Goal: Transaction & Acquisition: Purchase product/service

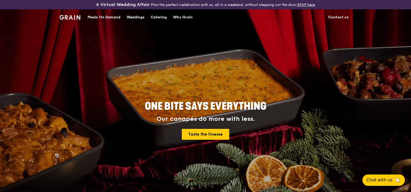
scroll to position [32, 0]
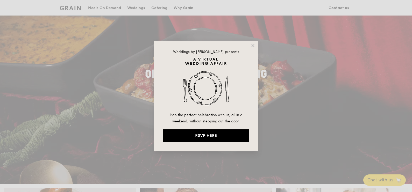
click at [250, 45] on div "Weddings by [PERSON_NAME] presents Plan the perfect celebration with us, all in…" at bounding box center [206, 96] width 104 height 111
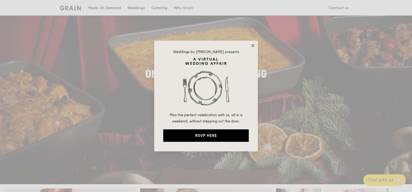
click at [253, 45] on icon at bounding box center [252, 45] width 3 height 3
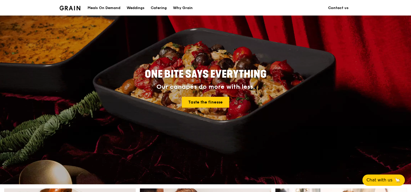
click at [102, 4] on div "Meals On Demand" at bounding box center [104, 8] width 33 height 16
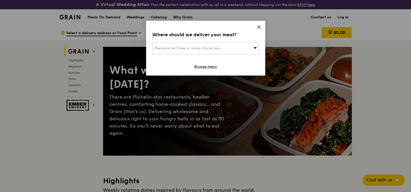
click at [209, 49] on span "Please enter three or more characters" at bounding box center [187, 48] width 65 height 4
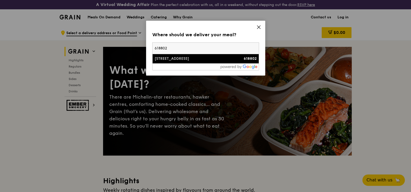
type input "618802"
click at [199, 58] on div "[STREET_ADDRESS]" at bounding box center [193, 58] width 77 height 5
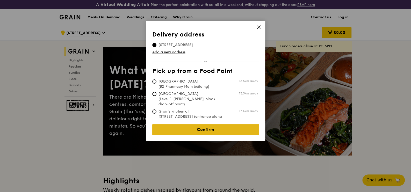
click at [194, 127] on link "Confirm" at bounding box center [205, 129] width 107 height 11
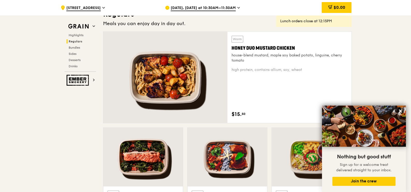
scroll to position [357, 0]
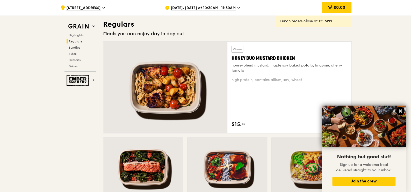
click at [400, 110] on icon at bounding box center [400, 111] width 3 height 3
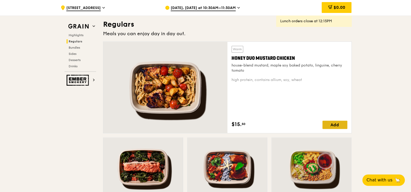
click at [340, 124] on div "Add" at bounding box center [335, 125] width 25 height 8
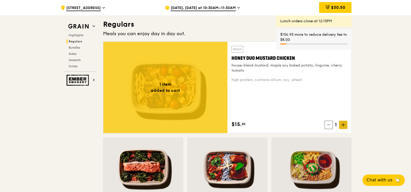
click at [346, 124] on span at bounding box center [343, 125] width 8 height 8
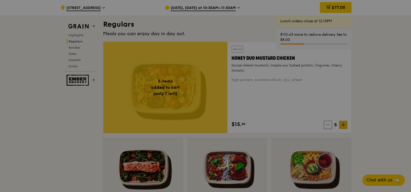
click at [346, 124] on div at bounding box center [205, 96] width 411 height 192
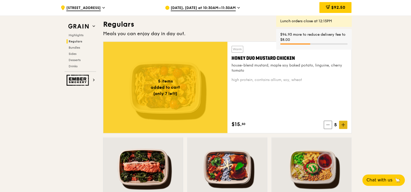
click at [346, 124] on span at bounding box center [343, 125] width 8 height 8
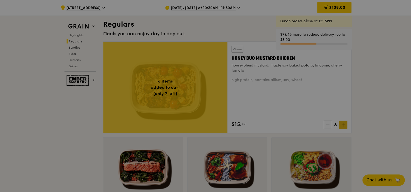
click at [346, 124] on div at bounding box center [205, 96] width 411 height 192
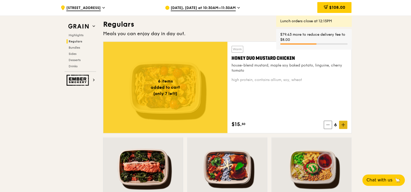
click at [346, 124] on span at bounding box center [343, 125] width 8 height 8
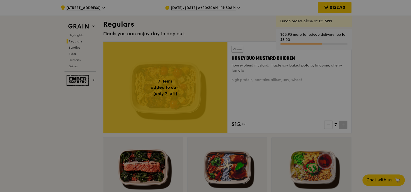
click at [346, 124] on div at bounding box center [205, 96] width 411 height 192
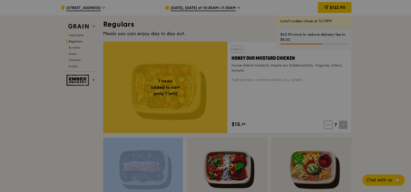
click at [346, 124] on span at bounding box center [343, 125] width 8 height 8
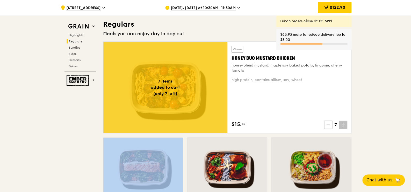
click at [346, 124] on span at bounding box center [343, 125] width 8 height 8
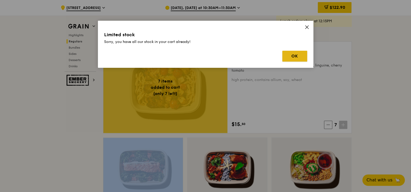
click at [301, 53] on button "OK" at bounding box center [295, 56] width 25 height 11
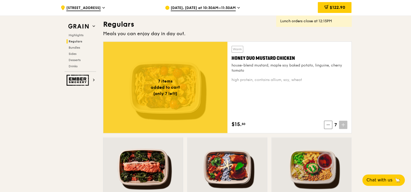
click at [218, 8] on span "[DATE], [DATE] at 10:30AM–11:30AM" at bounding box center [203, 8] width 65 height 6
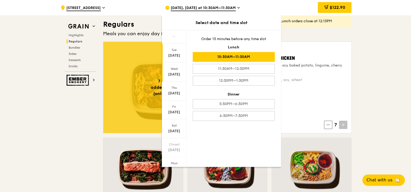
click at [172, 72] on div "[DATE]" at bounding box center [174, 74] width 23 height 5
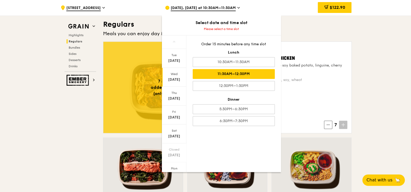
click at [215, 74] on div "11:30AM–12:30PM" at bounding box center [234, 74] width 82 height 10
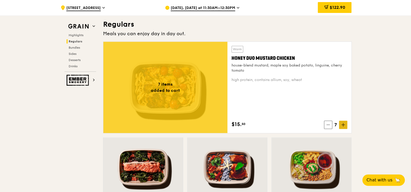
click at [346, 124] on span at bounding box center [343, 125] width 8 height 8
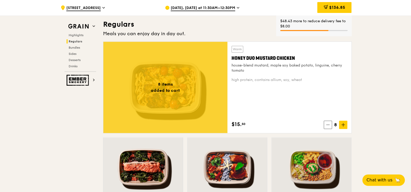
click at [185, 8] on span "[DATE], [DATE] at 11:30AM–12:30PM" at bounding box center [203, 8] width 65 height 6
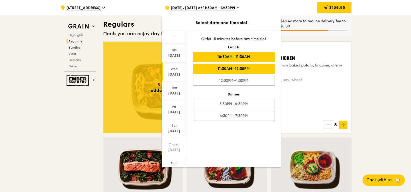
click at [203, 57] on div "10:30AM–11:30AM" at bounding box center [234, 57] width 82 height 10
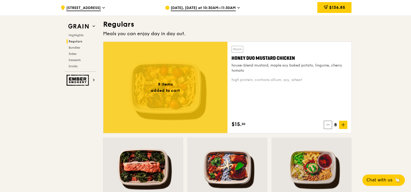
click at [345, 127] on span at bounding box center [343, 125] width 8 height 8
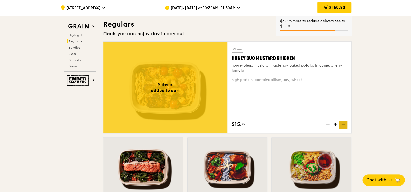
click at [345, 127] on span at bounding box center [343, 125] width 8 height 8
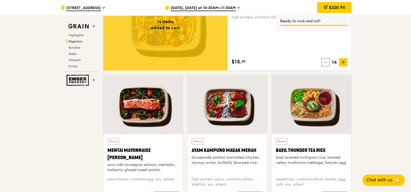
scroll to position [453, 0]
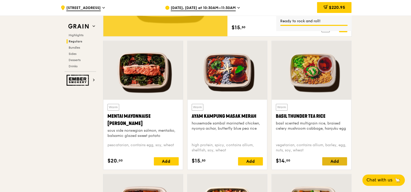
click at [340, 163] on div "Add" at bounding box center [335, 161] width 25 height 8
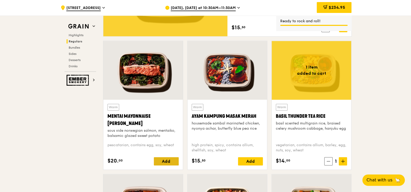
click at [165, 160] on div "Add" at bounding box center [166, 161] width 25 height 8
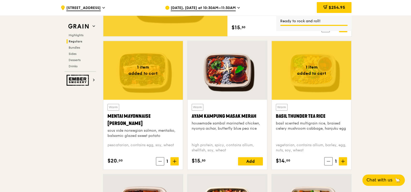
click at [175, 160] on icon at bounding box center [175, 162] width 4 height 4
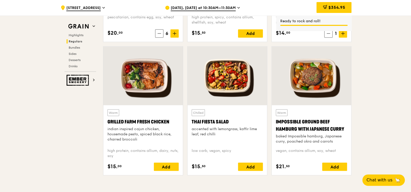
scroll to position [583, 0]
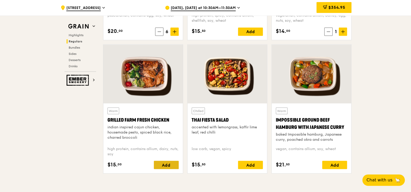
click at [171, 164] on div "Add" at bounding box center [166, 165] width 25 height 8
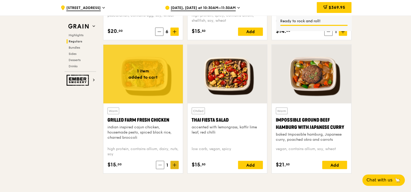
click at [173, 164] on icon at bounding box center [175, 165] width 4 height 4
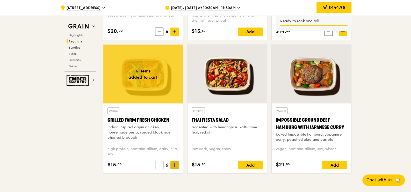
click at [173, 164] on icon at bounding box center [175, 165] width 4 height 4
click at [157, 167] on span at bounding box center [160, 165] width 8 height 8
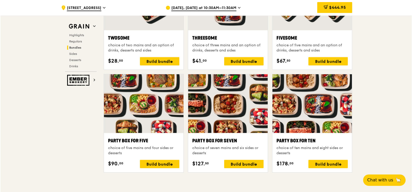
scroll to position [842, 0]
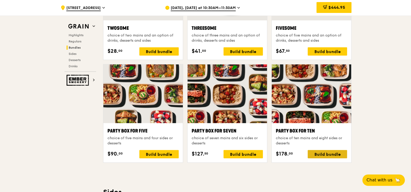
click at [323, 151] on div "Build bundle" at bounding box center [327, 154] width 39 height 8
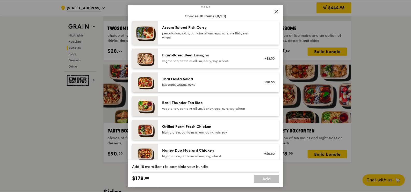
scroll to position [65, 0]
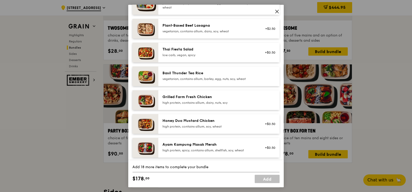
click at [278, 12] on icon at bounding box center [277, 11] width 3 height 3
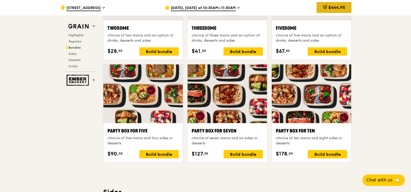
click at [329, 11] on div "$444.95" at bounding box center [334, 7] width 35 height 11
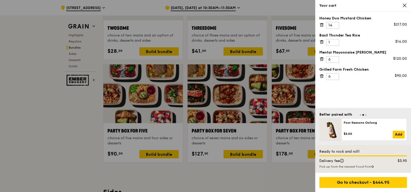
click at [324, 24] on icon at bounding box center [322, 25] width 5 height 5
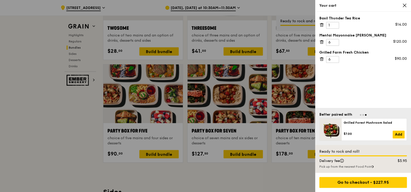
click at [322, 25] on icon at bounding box center [322, 25] width 5 height 5
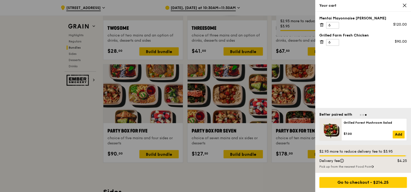
click at [323, 23] on icon at bounding box center [321, 23] width 1 height 1
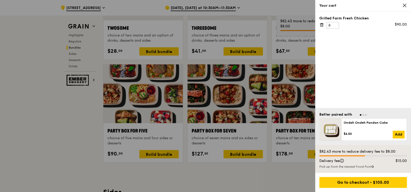
click at [324, 25] on icon at bounding box center [322, 25] width 5 height 5
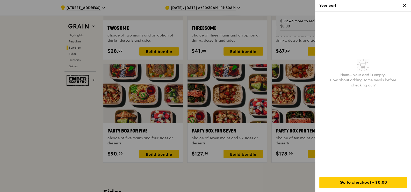
click at [288, 174] on div at bounding box center [205, 96] width 411 height 192
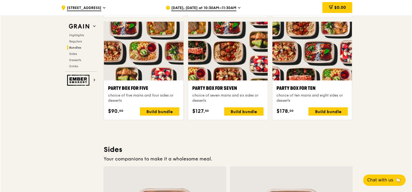
scroll to position [875, 0]
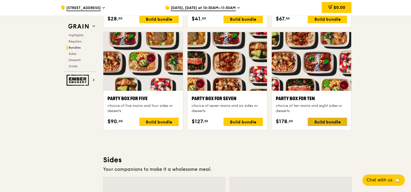
click at [335, 122] on div "Build bundle" at bounding box center [327, 122] width 39 height 8
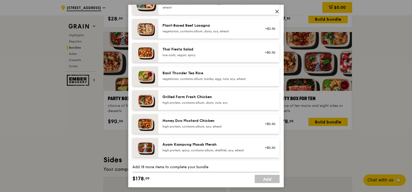
scroll to position [97, 0]
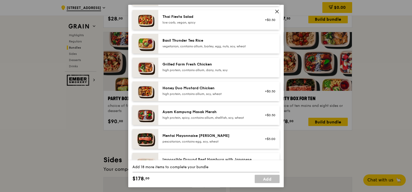
click at [245, 72] on div "high protein, contains allium, dairy, nuts, soy" at bounding box center [209, 70] width 93 height 4
click at [233, 139] on div "Mentai Mayonnaise [PERSON_NAME] pescatarian, contains egg, soy, wheat" at bounding box center [209, 139] width 93 height 10
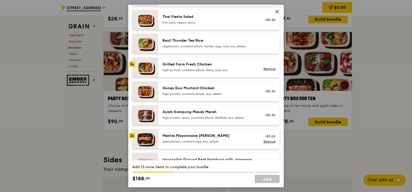
click at [233, 139] on div "Mentai Mayonnaise [PERSON_NAME] pescatarian, contains egg, soy, wheat" at bounding box center [209, 139] width 93 height 10
click at [230, 66] on div "Grilled Farm Fresh Chicken" at bounding box center [209, 64] width 93 height 5
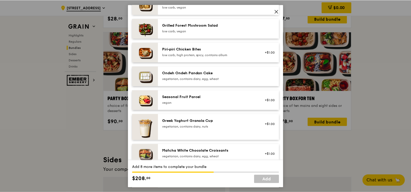
scroll to position [389, 0]
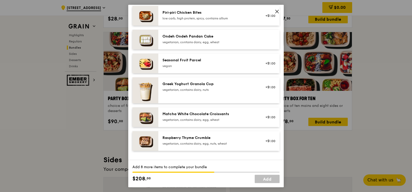
click at [246, 41] on div "vegetarian, contains dairy, egg, wheat" at bounding box center [209, 42] width 93 height 4
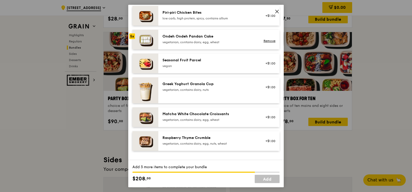
click at [246, 41] on div "vegetarian, contains dairy, egg, wheat" at bounding box center [209, 42] width 93 height 4
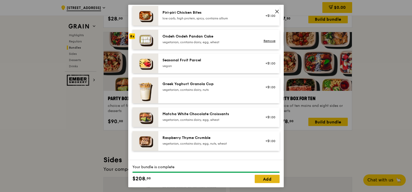
click at [271, 179] on link "Add" at bounding box center [267, 179] width 25 height 8
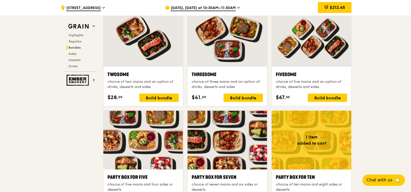
scroll to position [810, 0]
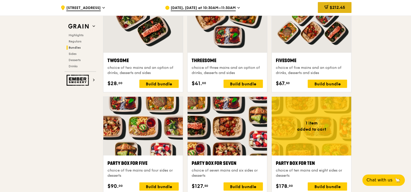
click at [333, 7] on span "$212.45" at bounding box center [338, 7] width 16 height 5
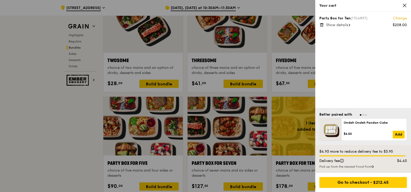
click at [343, 25] on span "Show details" at bounding box center [337, 25] width 22 height 4
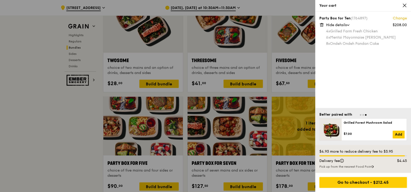
click at [398, 18] on link "Change" at bounding box center [400, 18] width 14 height 5
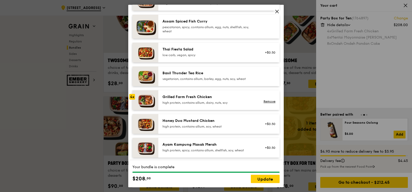
scroll to position [97, 0]
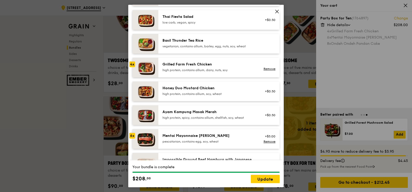
click at [230, 68] on div "high protein, contains allium, dairy, nuts, soy" at bounding box center [209, 70] width 93 height 4
click at [133, 65] on div "4x" at bounding box center [132, 64] width 6 height 6
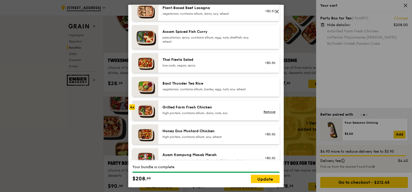
scroll to position [129, 0]
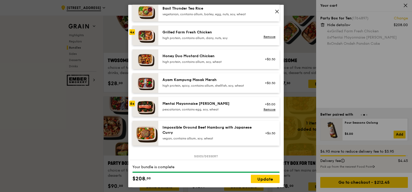
click at [241, 106] on div "Mentai Mayonnaise [PERSON_NAME]" at bounding box center [209, 103] width 93 height 5
click at [266, 35] on link "Remove" at bounding box center [270, 37] width 12 height 4
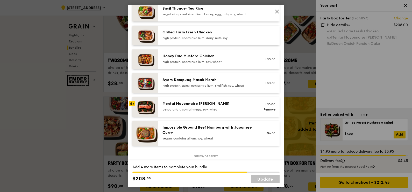
click at [236, 104] on div "Mentai Mayonnaise [PERSON_NAME]" at bounding box center [209, 103] width 93 height 5
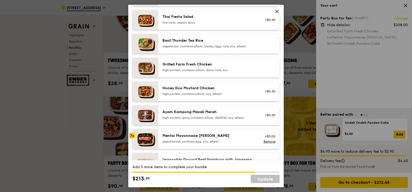
click at [246, 40] on div "Basil Thunder Tea Rice" at bounding box center [209, 40] width 93 height 5
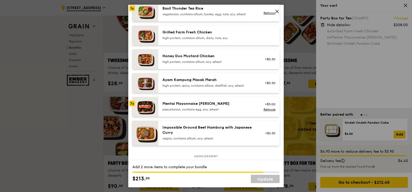
click at [233, 60] on div "high protein, contains allium, soy, wheat" at bounding box center [209, 62] width 93 height 4
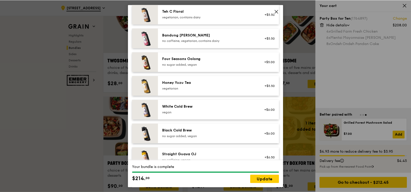
scroll to position [618, 0]
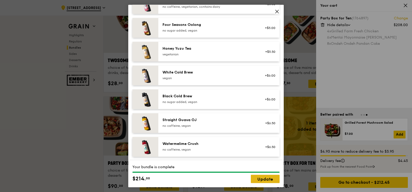
click at [259, 178] on link "Update" at bounding box center [265, 179] width 29 height 8
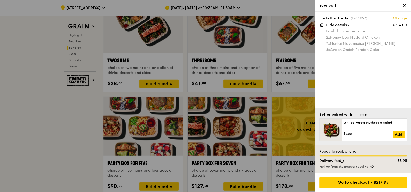
click at [406, 3] on icon at bounding box center [405, 5] width 5 height 5
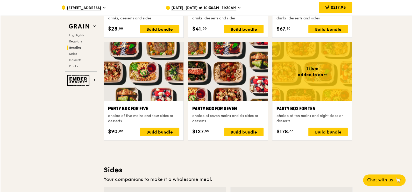
scroll to position [875, 0]
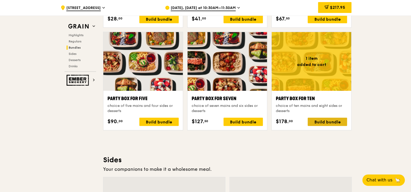
click at [328, 123] on div "Build bundle" at bounding box center [327, 122] width 39 height 8
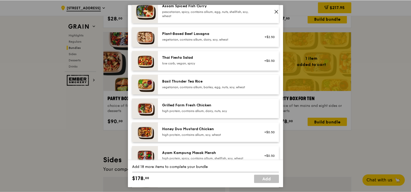
scroll to position [65, 0]
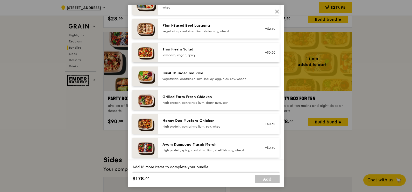
click at [276, 11] on icon at bounding box center [277, 11] width 3 height 3
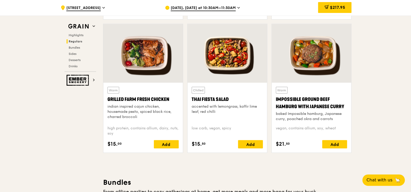
scroll to position [583, 0]
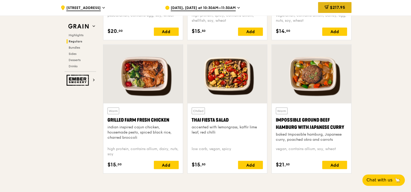
click at [332, 2] on div "$217.95" at bounding box center [334, 8] width 33 height 16
click at [344, 10] on div "$217.95" at bounding box center [334, 7] width 33 height 11
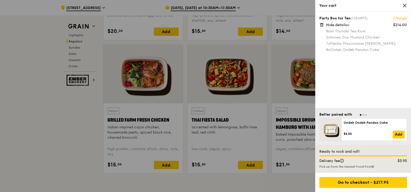
click at [404, 8] on span at bounding box center [405, 5] width 5 height 5
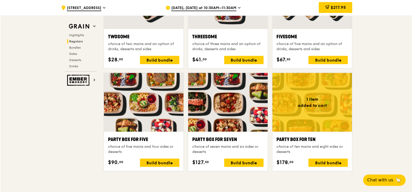
scroll to position [875, 0]
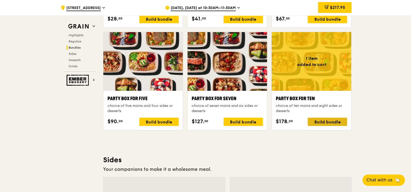
click at [328, 123] on div "Build bundle" at bounding box center [327, 122] width 39 height 8
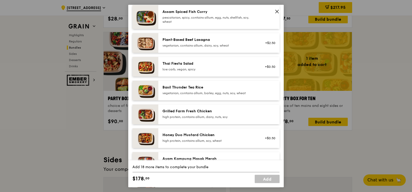
scroll to position [65, 0]
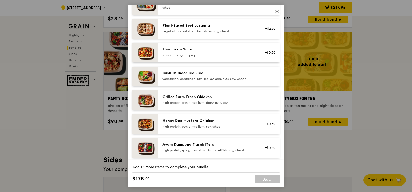
click at [243, 97] on div "Grilled Farm Fresh Chicken" at bounding box center [209, 97] width 93 height 5
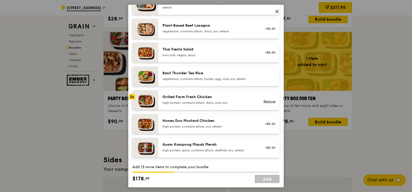
click at [243, 97] on div "Grilled Farm Fresh Chicken" at bounding box center [209, 97] width 93 height 5
click at [264, 100] on link "Remove" at bounding box center [270, 102] width 12 height 4
click at [240, 101] on div "high protein, contains allium, dairy, nuts, soy" at bounding box center [209, 103] width 93 height 4
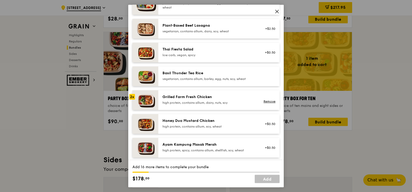
click at [240, 101] on div "high protein, contains allium, dairy, nuts, soy" at bounding box center [209, 103] width 93 height 4
click at [231, 122] on div "Honey Duo Mustard Chicken" at bounding box center [209, 120] width 93 height 5
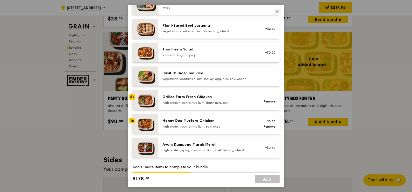
click at [231, 122] on div "Honey Duo Mustard Chicken" at bounding box center [209, 120] width 93 height 5
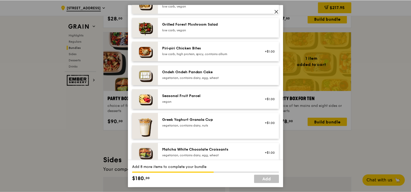
scroll to position [389, 0]
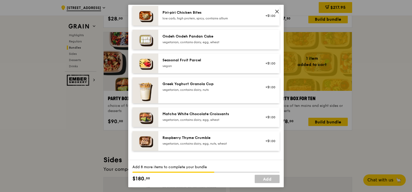
click at [238, 42] on div "vegetarian, contains dairy, egg, wheat" at bounding box center [209, 42] width 93 height 4
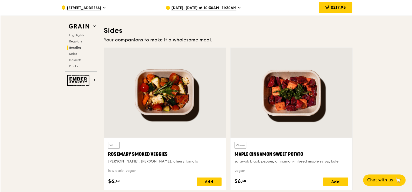
scroll to position [875, 0]
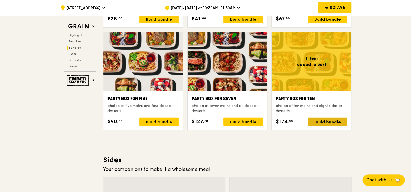
click at [332, 121] on div "Build bundle" at bounding box center [327, 122] width 39 height 8
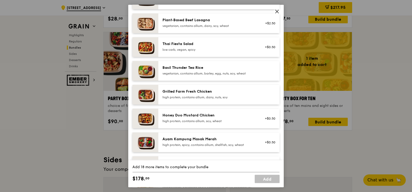
scroll to position [97, 0]
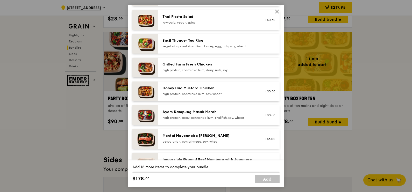
click at [241, 69] on div "high protein, contains allium, dairy, nuts, soy" at bounding box center [209, 70] width 93 height 4
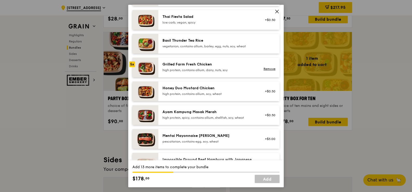
click at [241, 69] on div "high protein, contains allium, dairy, nuts, soy" at bounding box center [209, 70] width 93 height 4
click at [244, 92] on div "high protein, contains allium, soy, wheat" at bounding box center [209, 94] width 93 height 4
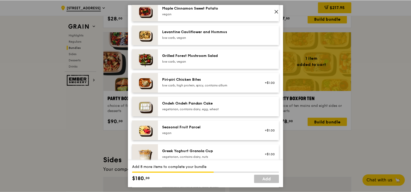
scroll to position [324, 0]
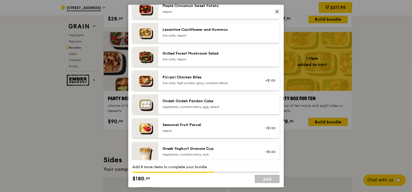
click at [244, 99] on div "Ondeh Ondeh Pandan Cake" at bounding box center [209, 101] width 93 height 5
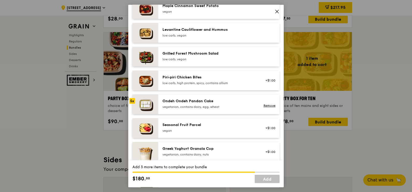
click at [244, 99] on div "Ondeh Ondeh Pandan Cake" at bounding box center [209, 101] width 93 height 5
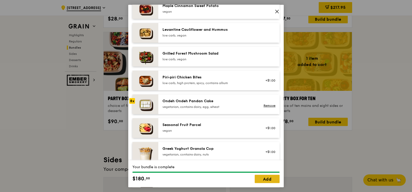
click at [273, 182] on link "Add" at bounding box center [267, 179] width 25 height 8
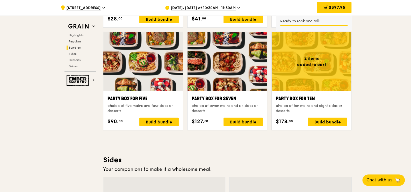
click at [364, 120] on div ".cls-1 { fill: none; stroke: #fff; stroke-linecap: round; stroke-linejoin: roun…" at bounding box center [205, 167] width 411 height 2035
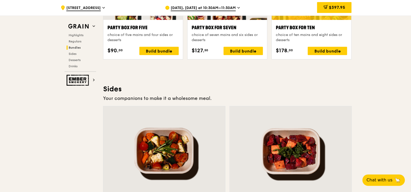
scroll to position [972, 0]
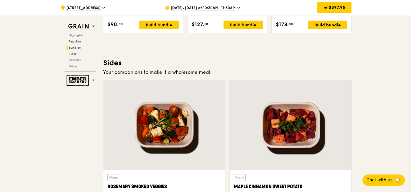
click at [369, 33] on div ".cls-1 { fill: none; stroke: #fff; stroke-linecap: round; stroke-linejoin: roun…" at bounding box center [205, 70] width 411 height 2035
click at [364, 63] on div ".cls-1 { fill: none; stroke: #fff; stroke-linecap: round; stroke-linejoin: roun…" at bounding box center [205, 70] width 411 height 2035
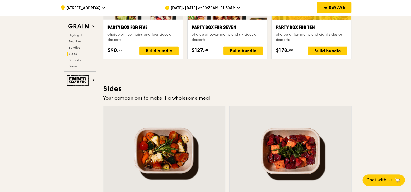
scroll to position [842, 0]
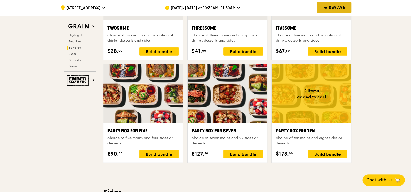
click at [336, 6] on span "$397.95" at bounding box center [337, 7] width 16 height 5
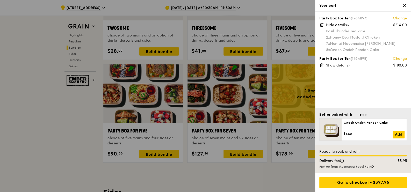
click at [323, 64] on icon at bounding box center [322, 65] width 5 height 5
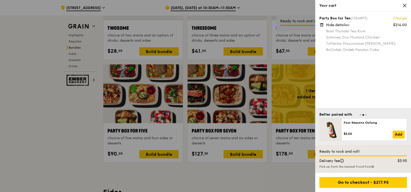
click at [322, 25] on icon at bounding box center [322, 25] width 5 height 5
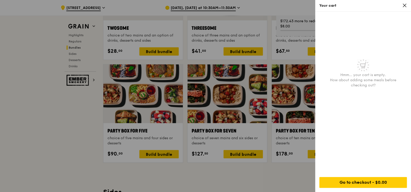
click at [407, 5] on div "Your cart" at bounding box center [364, 6] width 96 height 12
click at [404, 6] on icon at bounding box center [404, 5] width 3 height 3
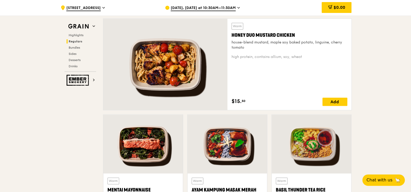
scroll to position [389, 0]
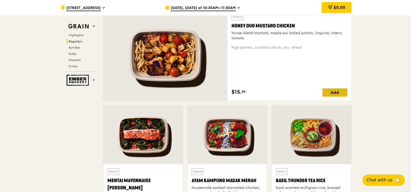
click at [331, 90] on div "Add" at bounding box center [335, 92] width 25 height 8
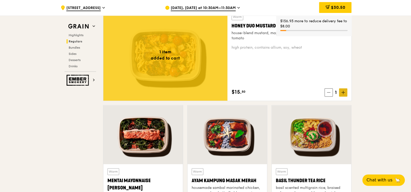
click at [342, 92] on icon at bounding box center [344, 93] width 4 height 4
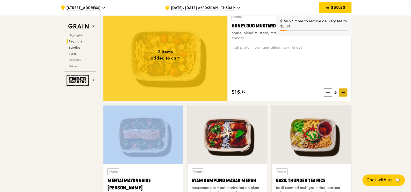
click at [342, 92] on icon at bounding box center [344, 93] width 4 height 4
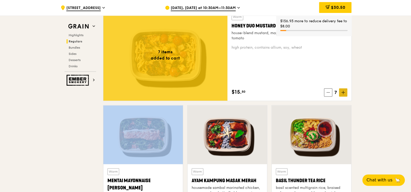
click at [342, 92] on icon at bounding box center [344, 93] width 4 height 4
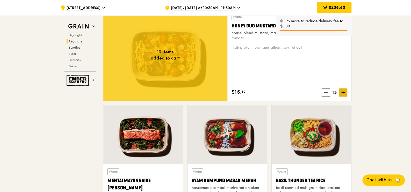
click at [342, 92] on icon at bounding box center [344, 93] width 4 height 4
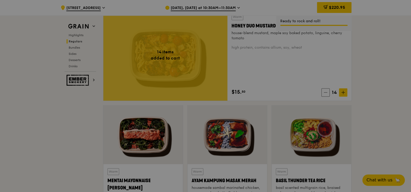
click at [374, 87] on div at bounding box center [205, 96] width 411 height 192
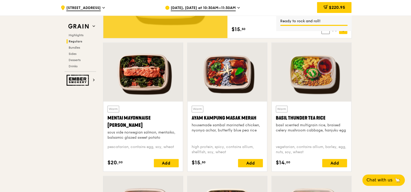
scroll to position [453, 0]
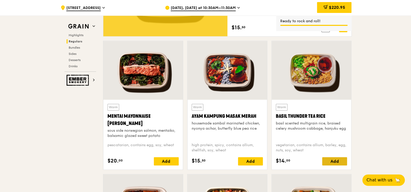
click at [339, 161] on div "Add" at bounding box center [335, 161] width 25 height 8
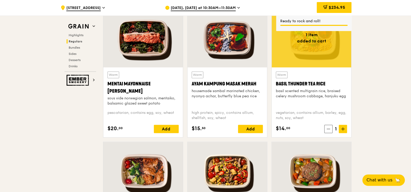
scroll to position [518, 0]
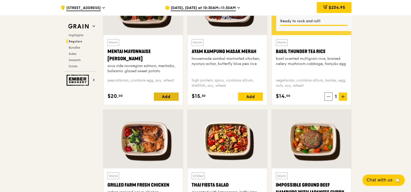
click at [169, 98] on div "Add" at bounding box center [166, 97] width 25 height 8
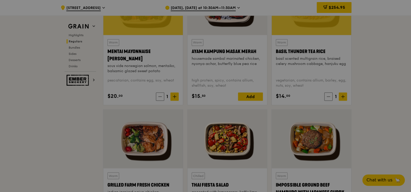
click at [174, 96] on div at bounding box center [205, 96] width 411 height 192
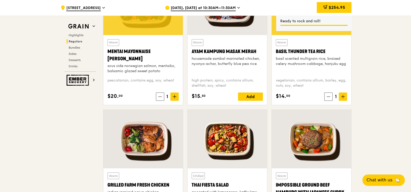
click at [174, 96] on icon at bounding box center [175, 97] width 4 height 4
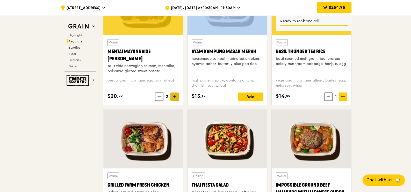
click at [174, 96] on icon at bounding box center [175, 97] width 4 height 4
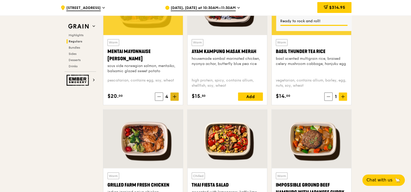
click at [174, 96] on icon at bounding box center [175, 97] width 4 height 4
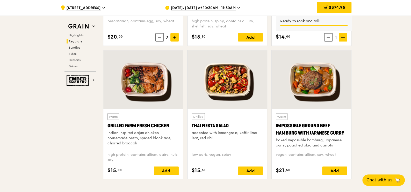
scroll to position [583, 0]
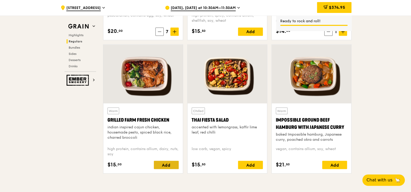
click at [169, 166] on div "Add" at bounding box center [166, 165] width 25 height 8
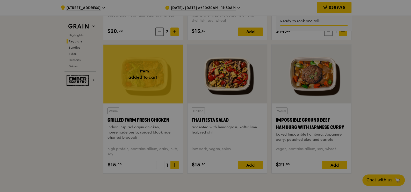
click at [175, 165] on div at bounding box center [205, 96] width 411 height 192
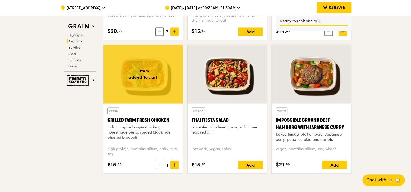
click at [175, 165] on icon at bounding box center [174, 165] width 3 height 0
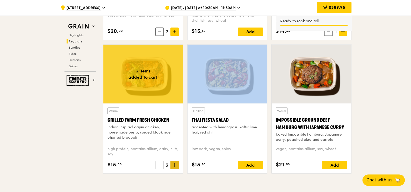
click at [175, 165] on icon at bounding box center [175, 165] width 4 height 4
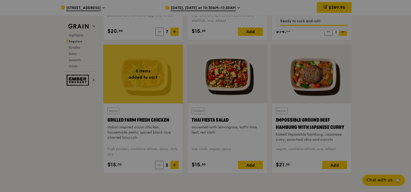
click at [175, 165] on div at bounding box center [205, 96] width 411 height 192
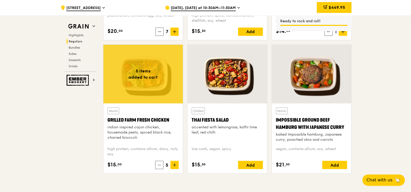
click at [175, 165] on icon at bounding box center [174, 165] width 3 height 0
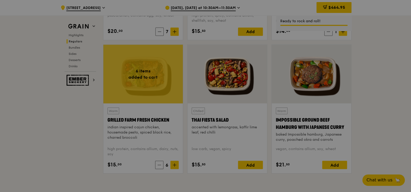
type input "6"
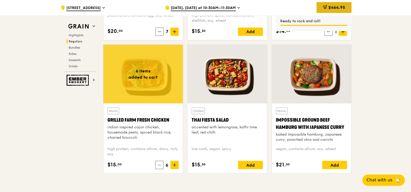
click at [341, 7] on span "$464.95" at bounding box center [337, 7] width 17 height 5
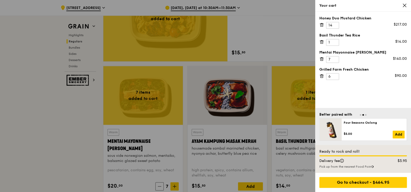
scroll to position [421, 0]
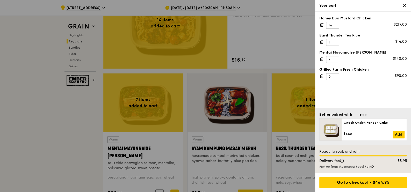
click at [337, 102] on div "Honey Duo Mustard Chicken 14 $217.00 Basil Thunder Tea Rice 1 $14.00 Mentai May…" at bounding box center [364, 60] width 96 height 96
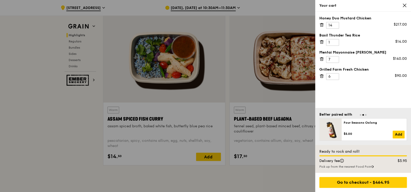
scroll to position [194, 0]
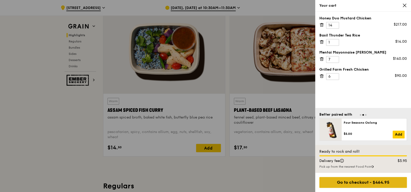
click at [355, 185] on div "Go to checkout - $464.95" at bounding box center [364, 182] width 88 height 11
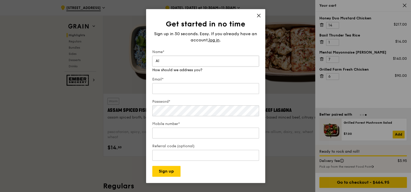
type input "[PERSON_NAME]"
click at [181, 89] on div "Email* We will send your receipt to this email" at bounding box center [205, 83] width 107 height 23
type input "[PERSON_NAME][EMAIL_ADDRESS][DOMAIN_NAME]"
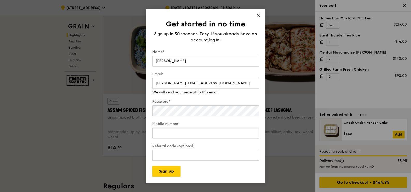
type input "86258408"
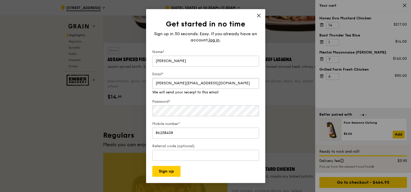
scroll to position [292, 0]
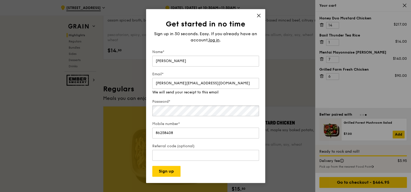
click at [183, 115] on div "Password*" at bounding box center [205, 108] width 107 height 18
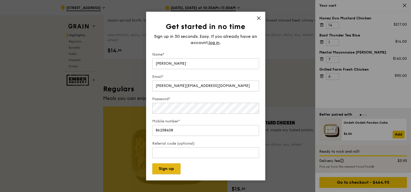
click at [169, 176] on div "Get started in no time Sign up in 30 seconds. Easy. If you already have an acco…" at bounding box center [205, 96] width 119 height 169
click at [169, 171] on button "Sign up" at bounding box center [166, 169] width 28 height 11
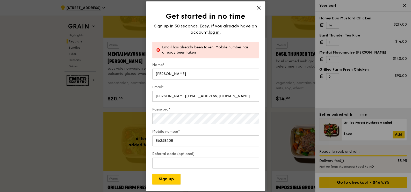
scroll to position [583, 0]
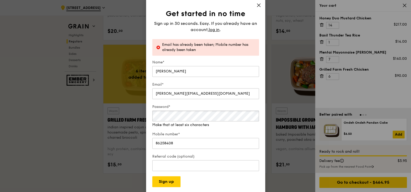
click at [147, 120] on div "Get started in no time Sign up in 30 seconds. Easy. If you already have an acco…" at bounding box center [205, 96] width 119 height 195
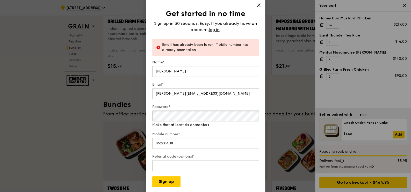
scroll to position [778, 0]
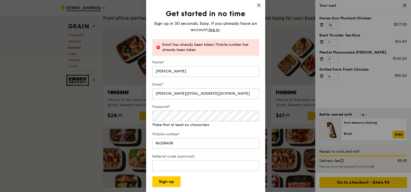
click at [258, 4] on div "Get started in no time Sign up in 30 seconds. Easy. If you already have an acco…" at bounding box center [205, 96] width 119 height 195
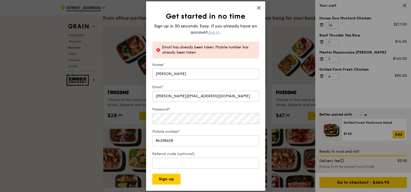
click at [214, 34] on span "log in" at bounding box center [214, 32] width 11 height 6
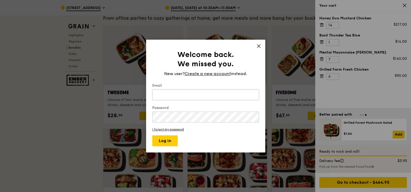
click at [174, 95] on input "Email" at bounding box center [205, 94] width 107 height 11
type input "[PERSON_NAME][EMAIL_ADDRESS][DOMAIN_NAME]"
click at [180, 129] on link "I forgot my password" at bounding box center [205, 130] width 107 height 4
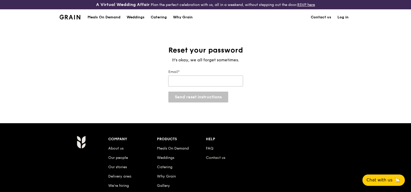
click at [198, 81] on input "Email*" at bounding box center [206, 81] width 75 height 11
type input "[PERSON_NAME][EMAIL_ADDRESS][DOMAIN_NAME]"
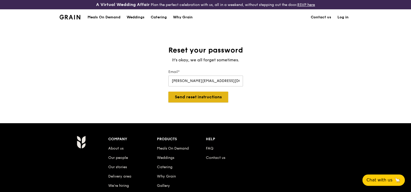
click at [202, 95] on button "Send reset instructions" at bounding box center [199, 97] width 60 height 11
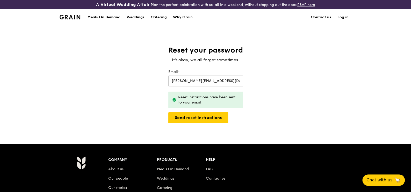
click at [282, 116] on div "Reset your password It's okay, we all forget sometimes. Email* [PERSON_NAME][EM…" at bounding box center [205, 85] width 411 height 78
